Goal: Navigation & Orientation: Understand site structure

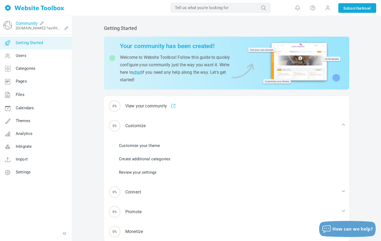
click at [26, 24] on link "Community" at bounding box center [27, 23] width 22 height 5
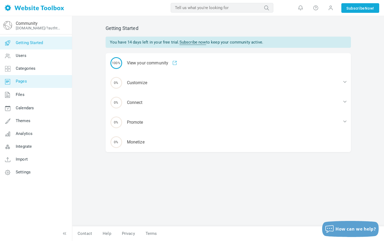
click at [21, 79] on span "Pages" at bounding box center [21, 81] width 11 height 5
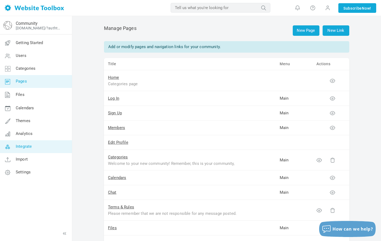
click at [25, 147] on span "Integrate" at bounding box center [24, 146] width 16 height 5
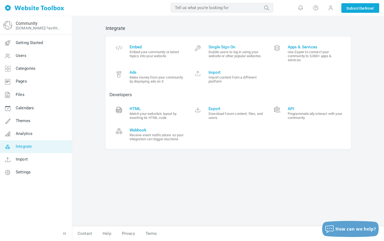
click at [165, 170] on div "Integrate Embed Embed your community or latest topics into your website Single …" at bounding box center [229, 123] width 254 height 206
click at [24, 170] on span "Settings" at bounding box center [23, 172] width 15 height 5
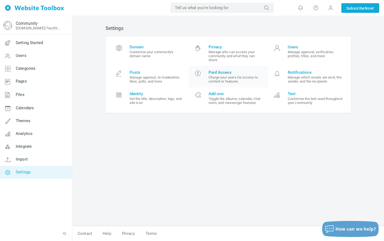
click at [214, 71] on span "Paid Access" at bounding box center [236, 72] width 55 height 5
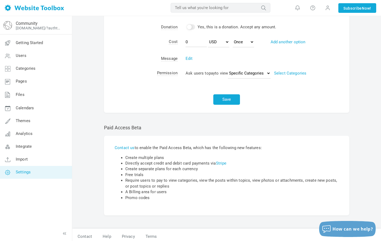
scroll to position [88, 0]
